Goal: Task Accomplishment & Management: Complete application form

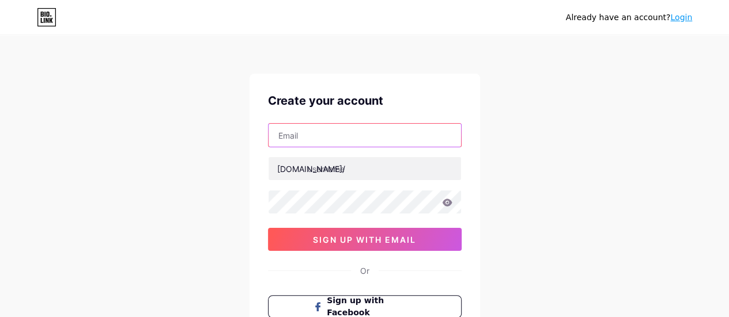
click at [293, 139] on input "text" at bounding box center [364, 135] width 192 height 23
paste input "[EMAIL_ADDRESS][DOMAIN_NAME]"
type input "[EMAIL_ADDRESS][DOMAIN_NAME]"
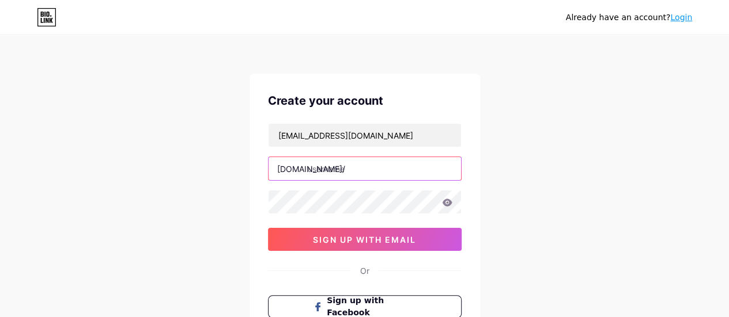
click at [321, 163] on input "text" at bounding box center [364, 168] width 192 height 23
paste input "silageplasticau"
type input "silageplasticau"
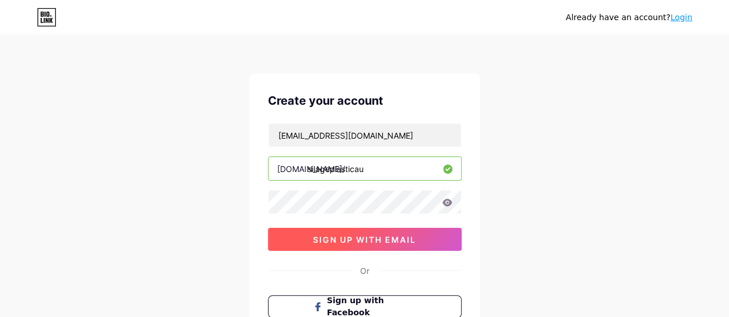
click at [334, 229] on button "sign up with email" at bounding box center [365, 239] width 194 height 23
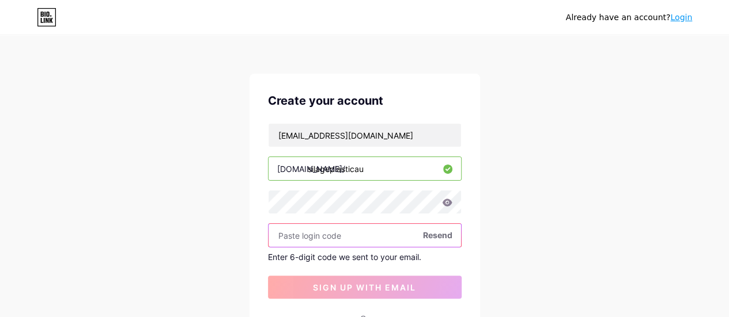
paste input "250541"
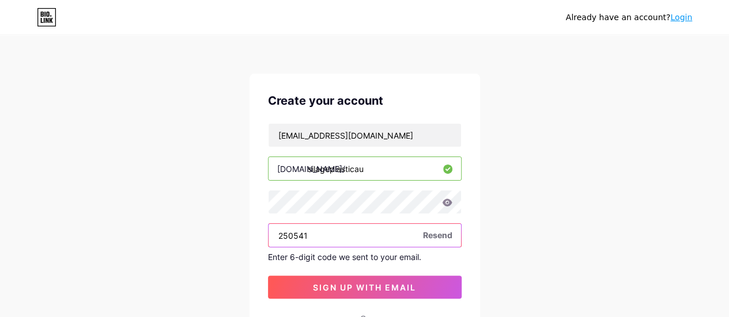
scroll to position [115, 0]
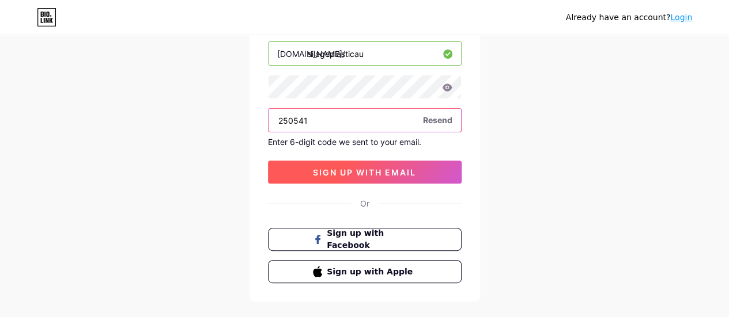
type input "250541"
click at [366, 169] on span "sign up with email" at bounding box center [364, 173] width 103 height 10
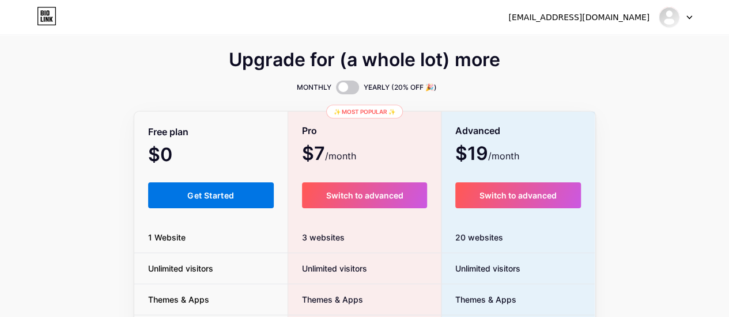
click at [206, 191] on span "Get Started" at bounding box center [210, 196] width 47 height 10
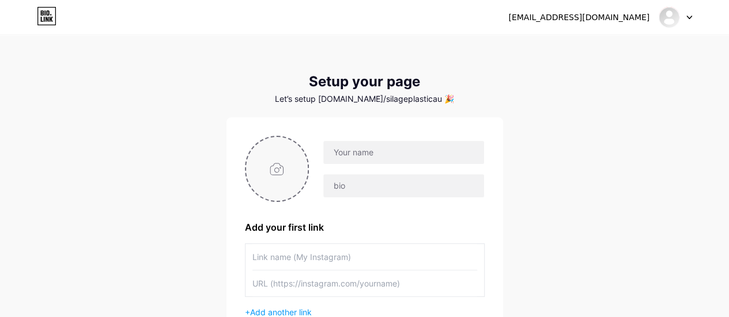
click at [278, 170] on input "file" at bounding box center [277, 169] width 62 height 64
type input "C:\fakepath\IMG_2636-768x1024.jpg"
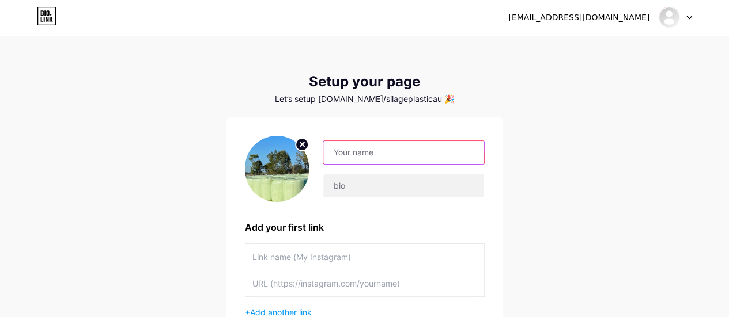
click at [341, 155] on input "text" at bounding box center [403, 152] width 160 height 23
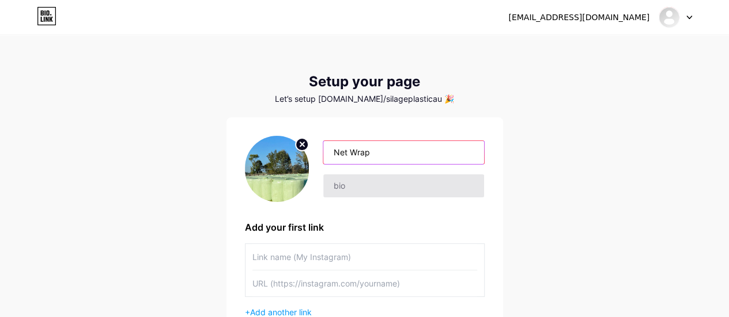
type input "Net Wrap"
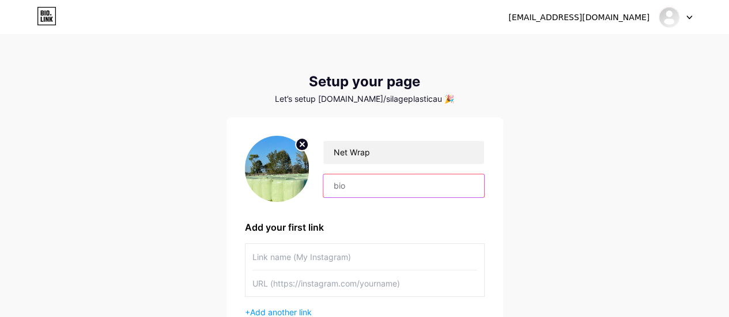
click at [350, 186] on input "text" at bounding box center [403, 186] width 160 height 23
paste input "Silage Plastic Wrap for Securely Covered Silage [PERSON_NAME]"
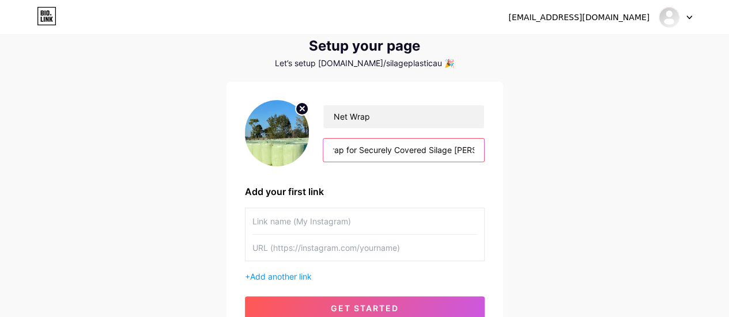
scroll to position [58, 0]
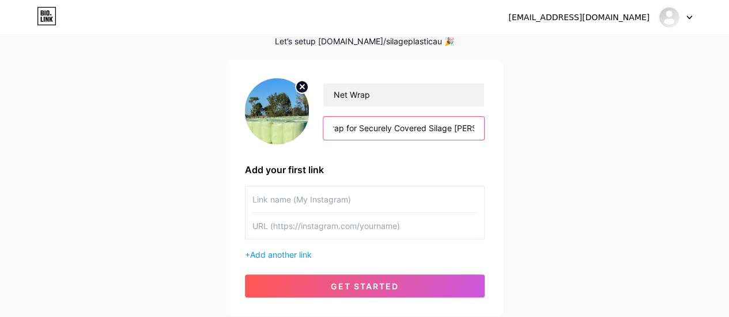
type input "Silage Plastic Wrap for Securely Covered Silage [PERSON_NAME]"
click at [293, 229] on input "text" at bounding box center [364, 226] width 225 height 26
paste input "[URL][DOMAIN_NAME]"
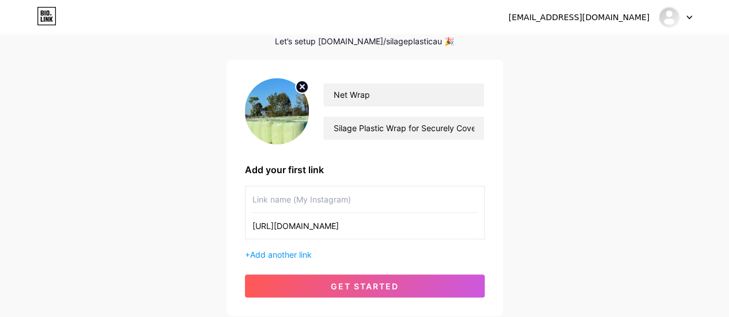
type input "[URL][DOMAIN_NAME]"
click at [283, 198] on input "text" at bounding box center [364, 200] width 225 height 26
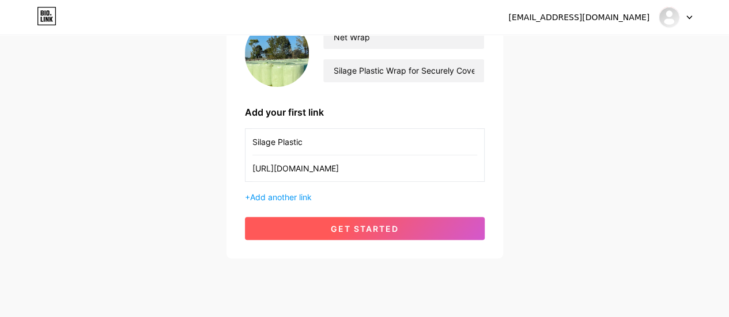
type input "Silage Plastic"
click at [356, 231] on span "get started" at bounding box center [365, 229] width 68 height 10
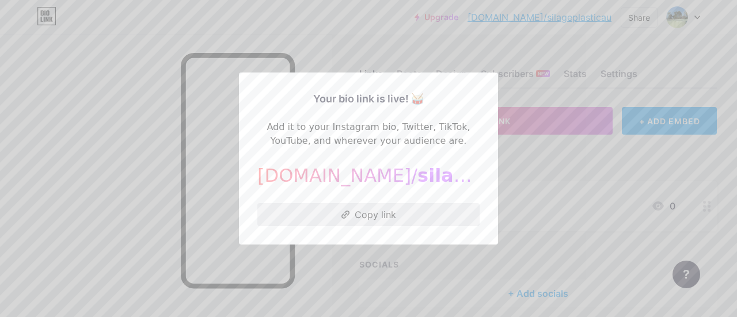
click at [358, 216] on button "Copy link" at bounding box center [368, 214] width 222 height 23
click at [672, 20] on div at bounding box center [368, 158] width 737 height 317
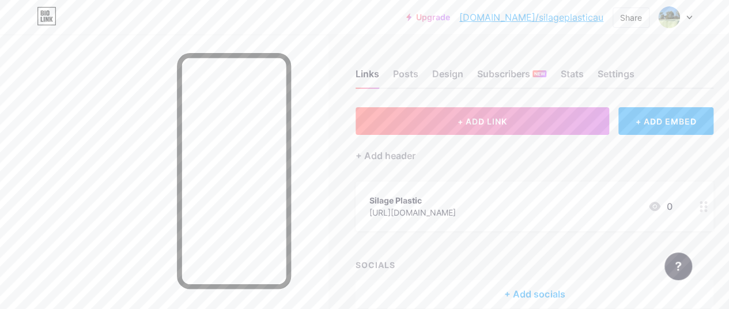
click at [672, 20] on img at bounding box center [669, 17] width 22 height 22
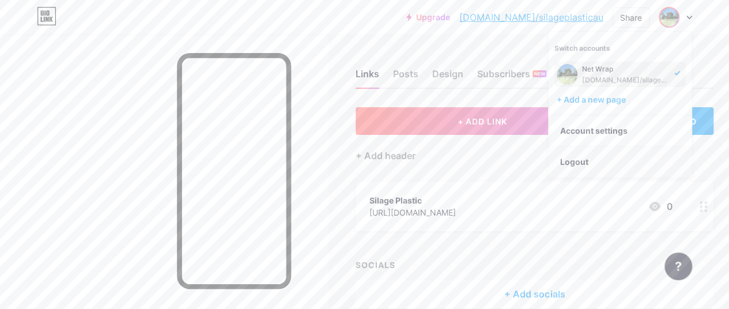
click at [570, 164] on li "Logout" at bounding box center [619, 161] width 143 height 31
